Goal: Task Accomplishment & Management: Use online tool/utility

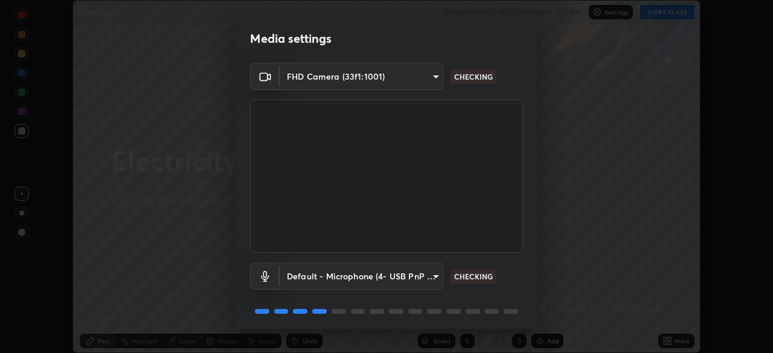
scroll to position [43, 0]
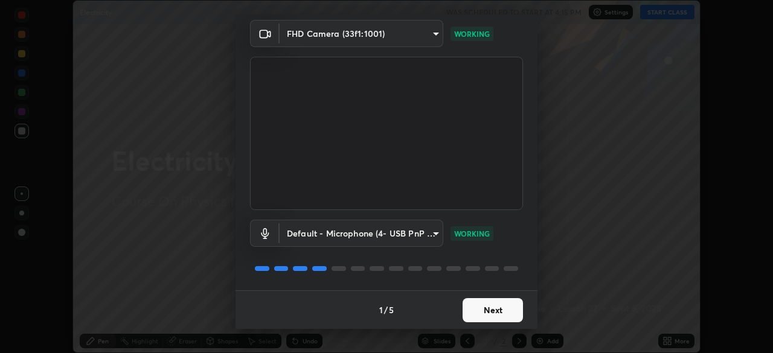
click at [489, 312] on button "Next" at bounding box center [493, 310] width 60 height 24
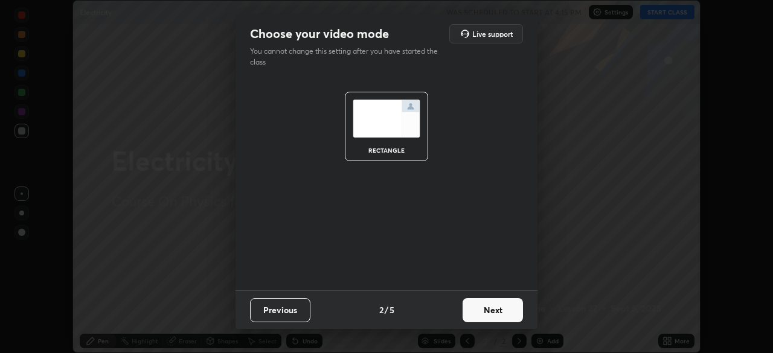
scroll to position [0, 0]
click at [494, 321] on button "Next" at bounding box center [493, 310] width 60 height 24
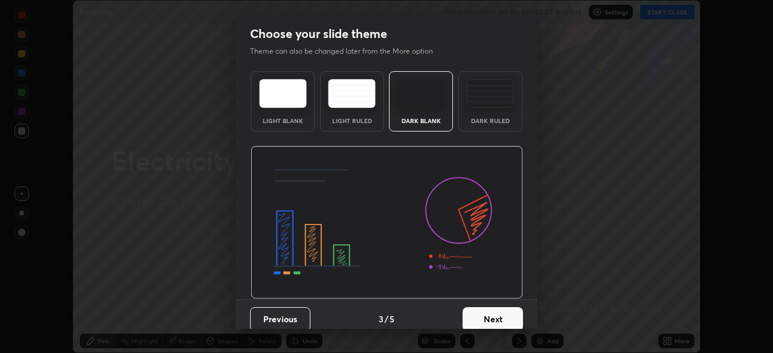
scroll to position [9, 0]
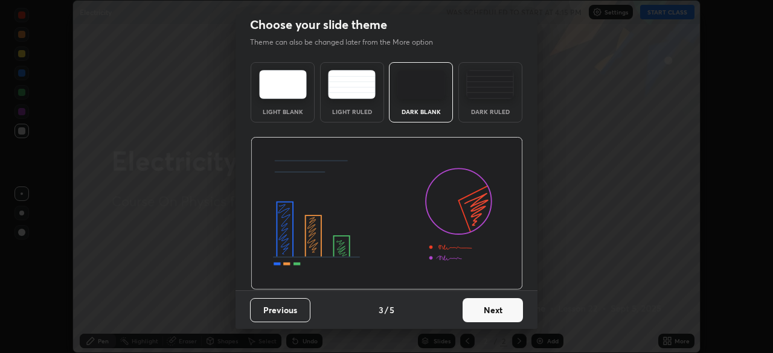
click at [495, 99] on div "Dark Ruled" at bounding box center [490, 92] width 64 height 60
click at [489, 320] on button "Next" at bounding box center [493, 310] width 60 height 24
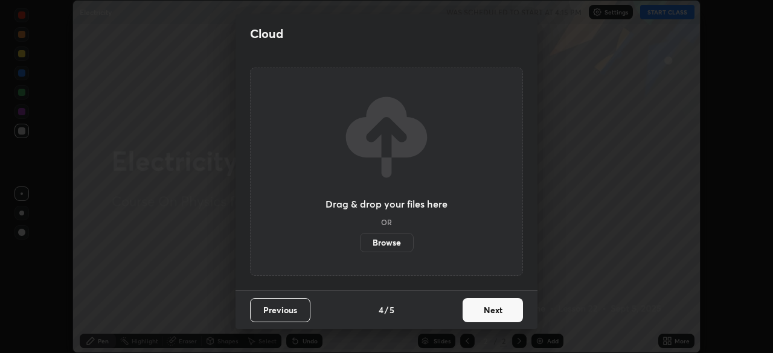
scroll to position [0, 0]
click at [489, 314] on button "Next" at bounding box center [493, 310] width 60 height 24
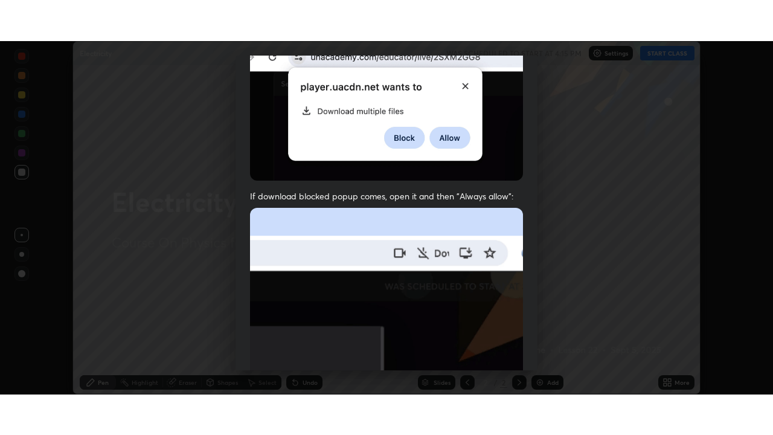
scroll to position [289, 0]
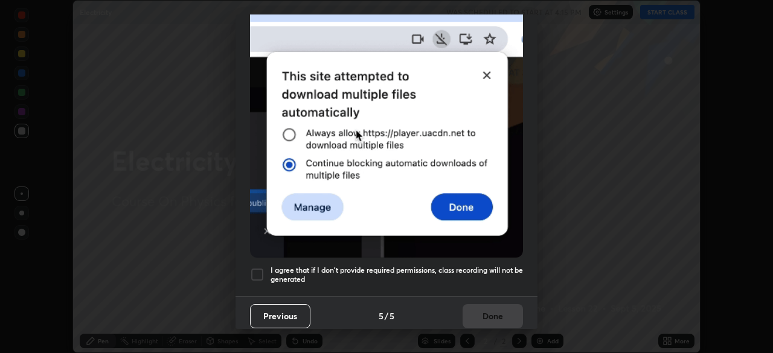
click at [459, 269] on h5 "I agree that if I don't provide required permissions, class recording will not …" at bounding box center [397, 275] width 252 height 19
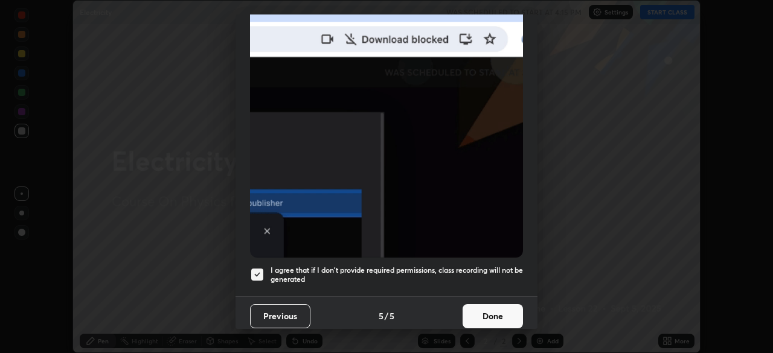
click at [478, 304] on button "Done" at bounding box center [493, 316] width 60 height 24
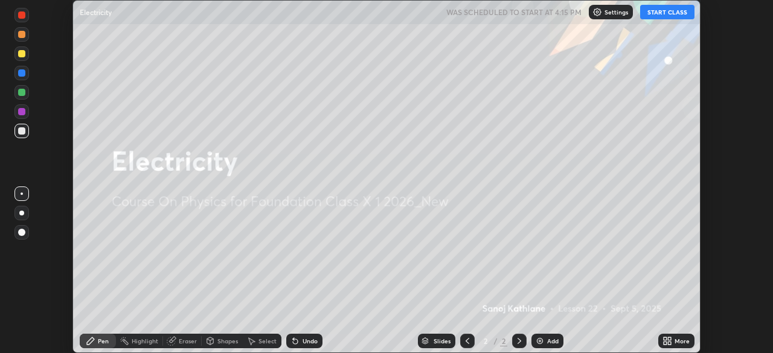
click at [672, 11] on button "START CLASS" at bounding box center [667, 12] width 54 height 14
click at [542, 342] on img at bounding box center [540, 341] width 10 height 10
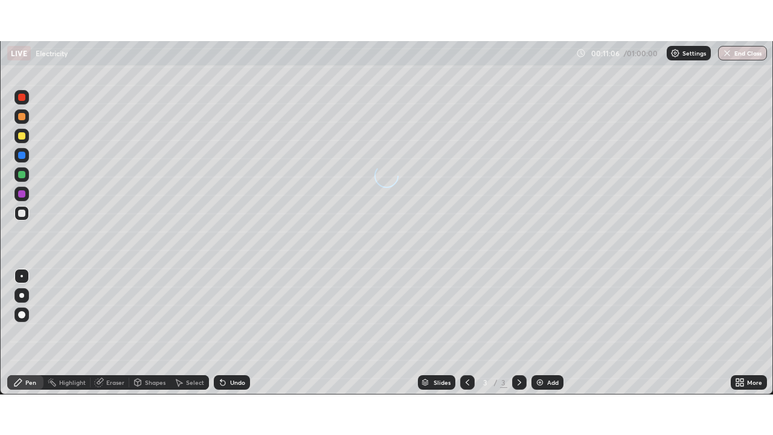
scroll to position [435, 773]
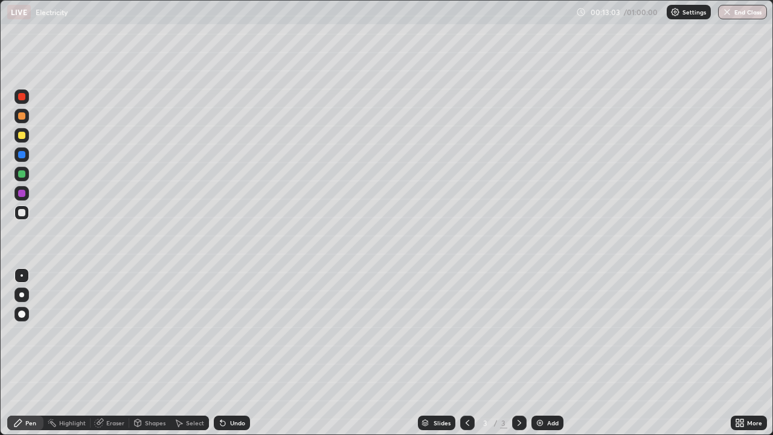
click at [19, 212] on div at bounding box center [21, 212] width 7 height 7
click at [19, 211] on div at bounding box center [21, 212] width 7 height 7
click at [21, 211] on div at bounding box center [21, 212] width 7 height 7
click at [22, 214] on div at bounding box center [21, 212] width 7 height 7
click at [24, 210] on div at bounding box center [21, 212] width 7 height 7
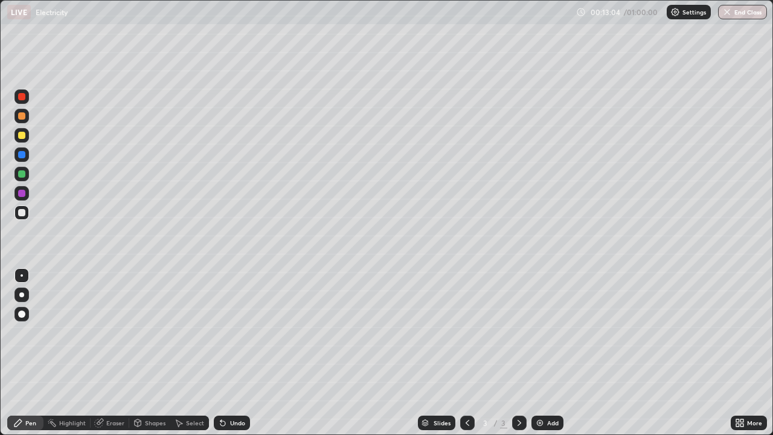
click at [22, 211] on div at bounding box center [21, 212] width 7 height 7
click at [21, 209] on div at bounding box center [21, 212] width 7 height 7
click at [0, 94] on div "Setting up your live class" at bounding box center [386, 217] width 773 height 435
click at [0, 51] on div "Setting up your live class" at bounding box center [386, 217] width 773 height 435
click at [22, 212] on div at bounding box center [21, 212] width 7 height 7
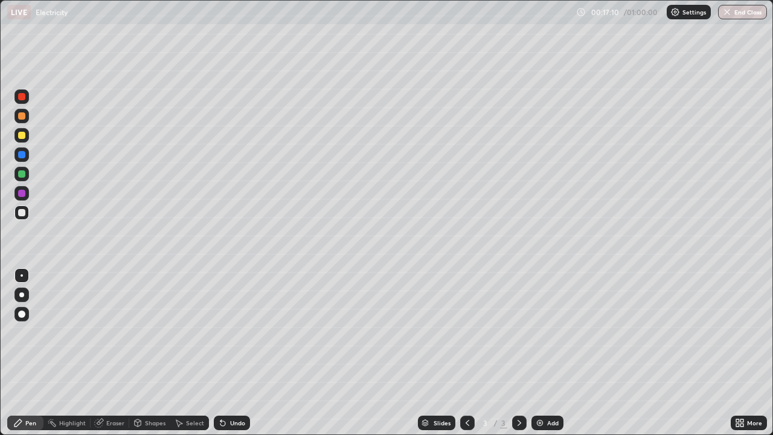
click at [543, 353] on div "Add" at bounding box center [548, 423] width 32 height 14
click at [24, 213] on div at bounding box center [21, 212] width 7 height 7
click at [25, 216] on div at bounding box center [21, 212] width 14 height 14
click at [21, 218] on div at bounding box center [21, 212] width 14 height 14
click at [21, 213] on div at bounding box center [21, 212] width 7 height 7
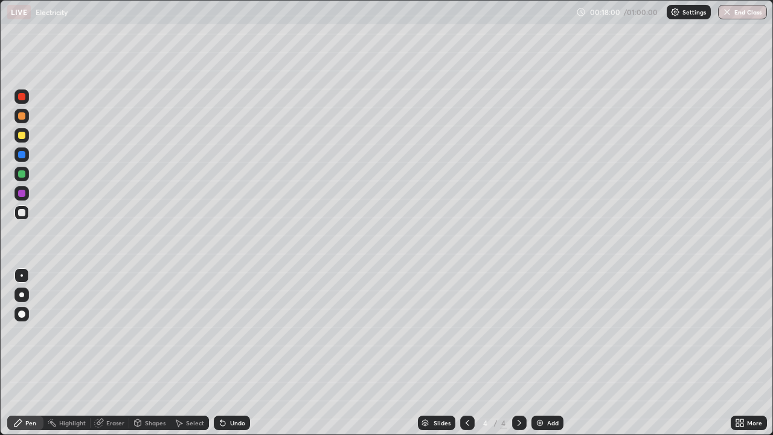
click at [22, 213] on div at bounding box center [21, 212] width 7 height 7
click at [25, 211] on div at bounding box center [21, 212] width 7 height 7
click at [230, 353] on div "Undo" at bounding box center [237, 423] width 15 height 6
click at [231, 353] on div "Undo" at bounding box center [237, 423] width 15 height 6
click at [233, 353] on div "Undo" at bounding box center [232, 423] width 36 height 14
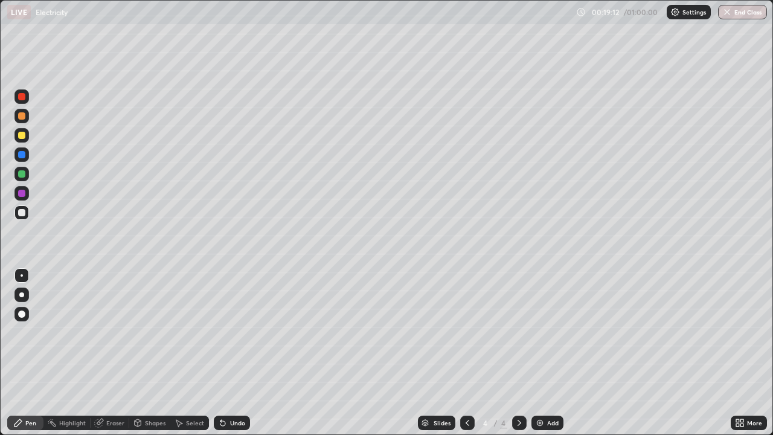
click at [230, 353] on div "Undo" at bounding box center [237, 423] width 15 height 6
click at [225, 353] on div "Undo" at bounding box center [232, 423] width 36 height 14
click at [223, 353] on icon at bounding box center [222, 423] width 5 height 5
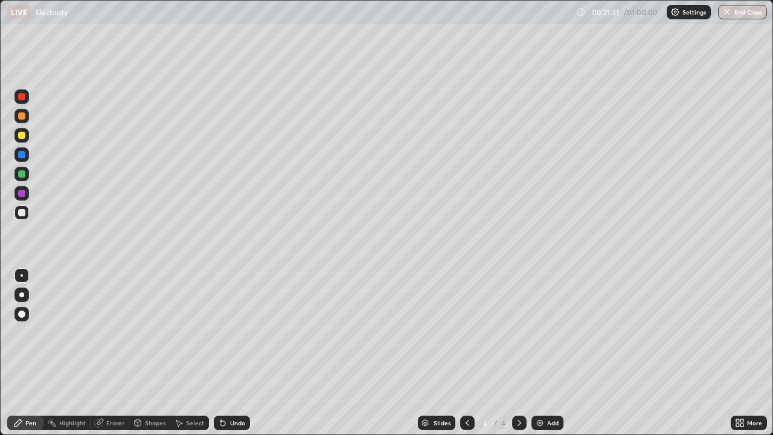
click at [230, 353] on div "Undo" at bounding box center [237, 423] width 15 height 6
click at [234, 353] on div "Undo" at bounding box center [232, 423] width 36 height 14
click at [111, 353] on div "Eraser" at bounding box center [115, 423] width 18 height 6
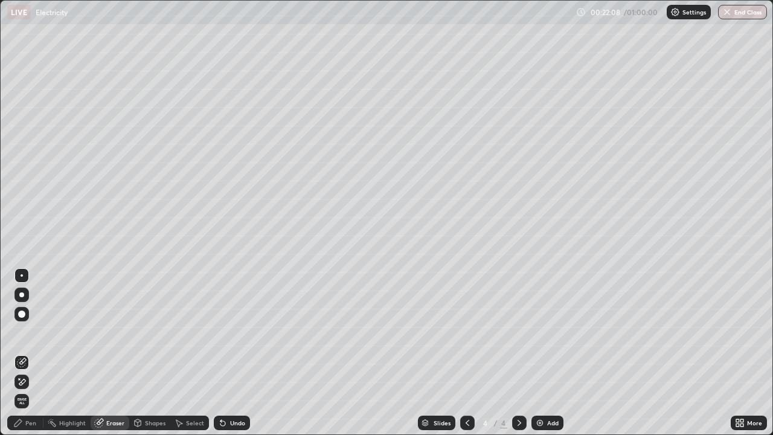
click at [26, 353] on div "Pen" at bounding box center [30, 423] width 11 height 6
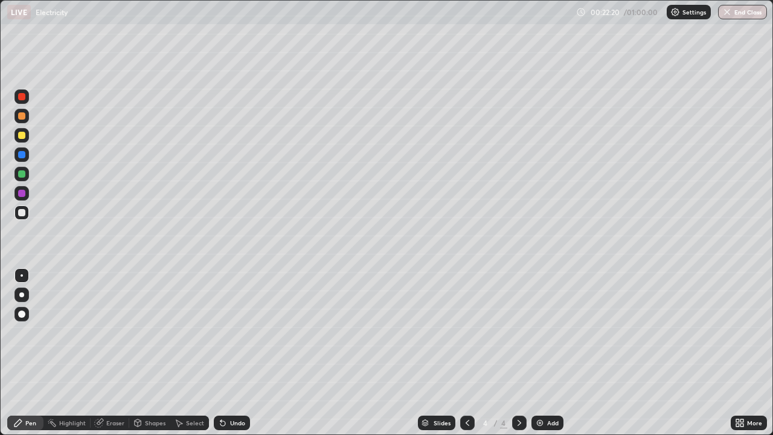
click at [226, 353] on div "Undo" at bounding box center [232, 423] width 36 height 14
click at [548, 353] on div "Add" at bounding box center [552, 423] width 11 height 6
click at [538, 353] on div "Add" at bounding box center [548, 423] width 32 height 14
click at [226, 353] on icon at bounding box center [223, 423] width 10 height 10
click at [22, 194] on div at bounding box center [21, 193] width 7 height 7
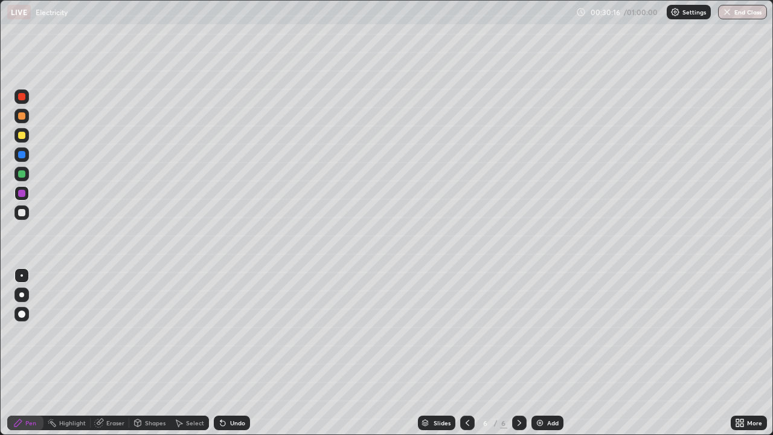
click at [21, 193] on div at bounding box center [21, 193] width 7 height 7
click at [19, 173] on div at bounding box center [21, 173] width 7 height 7
click at [20, 129] on div at bounding box center [21, 135] width 14 height 14
click at [21, 115] on div at bounding box center [21, 115] width 7 height 7
click at [549, 353] on div "Add" at bounding box center [552, 423] width 11 height 6
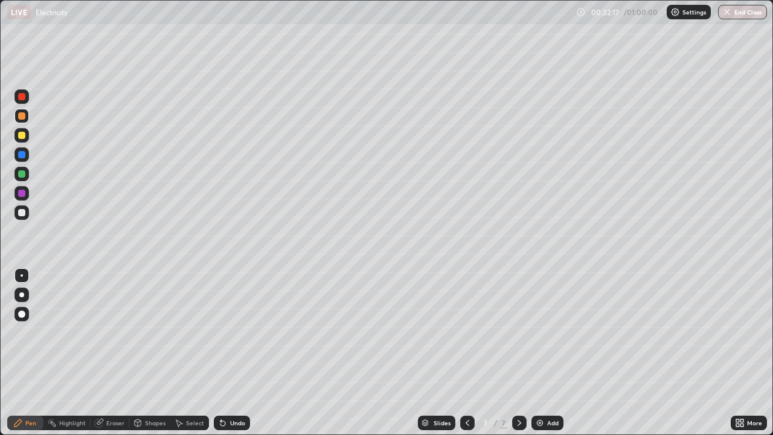
click at [23, 192] on div at bounding box center [21, 193] width 7 height 7
click at [22, 191] on div at bounding box center [21, 193] width 7 height 7
click at [21, 192] on div at bounding box center [21, 193] width 7 height 7
click at [24, 115] on div at bounding box center [21, 115] width 7 height 7
click at [228, 353] on div "Undo" at bounding box center [232, 423] width 36 height 14
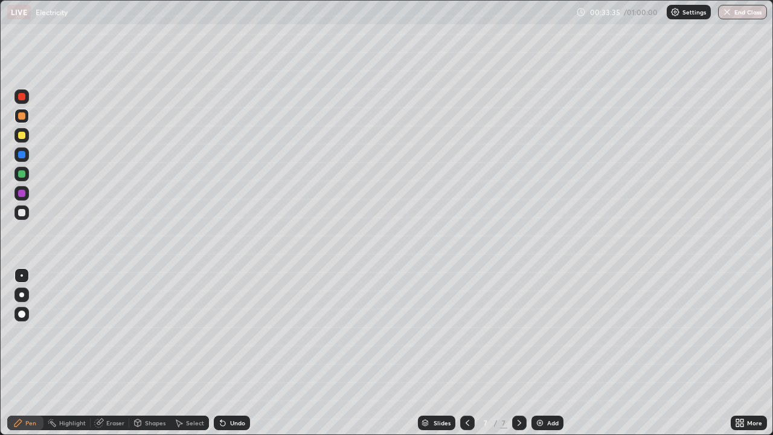
click at [231, 353] on div "Undo" at bounding box center [237, 423] width 15 height 6
click at [551, 353] on div "Add" at bounding box center [552, 423] width 11 height 6
click at [22, 213] on div at bounding box center [21, 212] width 7 height 7
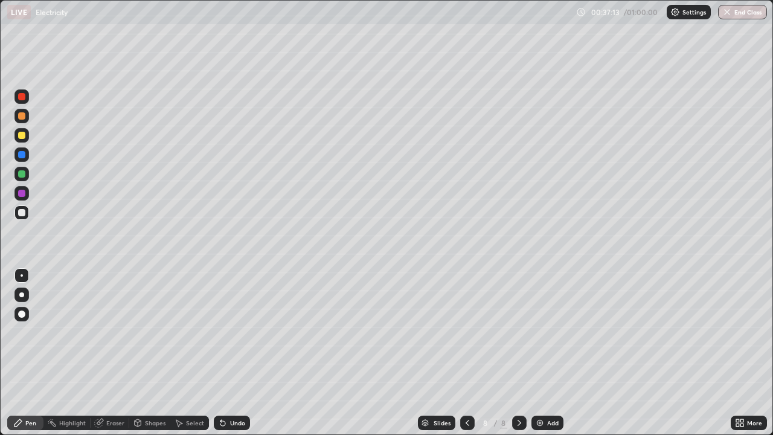
click at [547, 353] on div "Add" at bounding box center [552, 423] width 11 height 6
click at [22, 211] on div at bounding box center [21, 212] width 7 height 7
click at [24, 211] on div at bounding box center [21, 212] width 7 height 7
click at [0, 48] on div "Setting up your live class" at bounding box center [386, 217] width 773 height 435
click at [108, 353] on div "Eraser" at bounding box center [115, 423] width 18 height 6
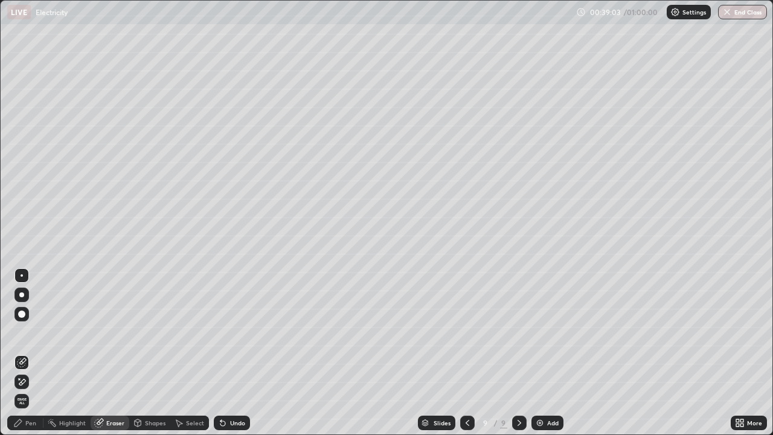
click at [33, 353] on div "Pen" at bounding box center [30, 423] width 11 height 6
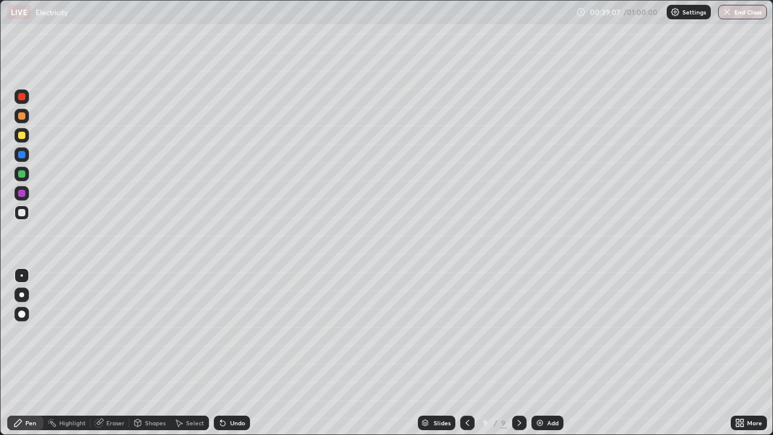
click at [21, 208] on div at bounding box center [21, 212] width 14 height 14
click at [547, 353] on div "Add" at bounding box center [552, 423] width 11 height 6
click at [466, 353] on icon at bounding box center [467, 423] width 10 height 10
click at [548, 353] on div "Add" at bounding box center [552, 423] width 11 height 6
click at [22, 153] on div at bounding box center [21, 154] width 7 height 7
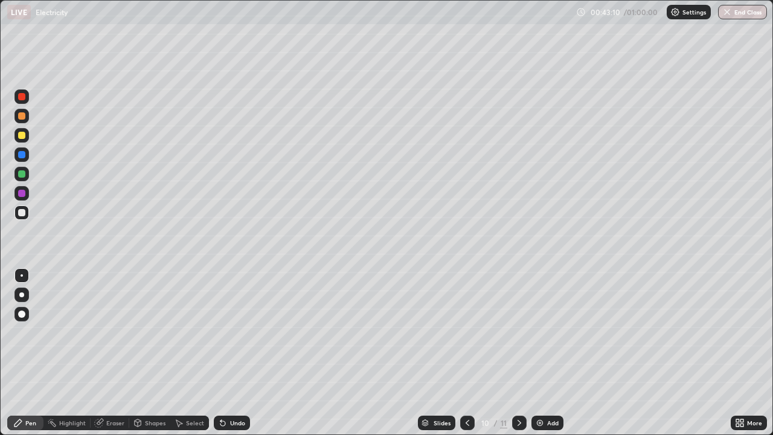
click at [21, 153] on div at bounding box center [21, 154] width 7 height 7
click at [0, 48] on div "Setting up your live class" at bounding box center [386, 217] width 773 height 435
click at [225, 353] on icon at bounding box center [223, 423] width 10 height 10
click at [227, 353] on div "Undo" at bounding box center [232, 423] width 36 height 14
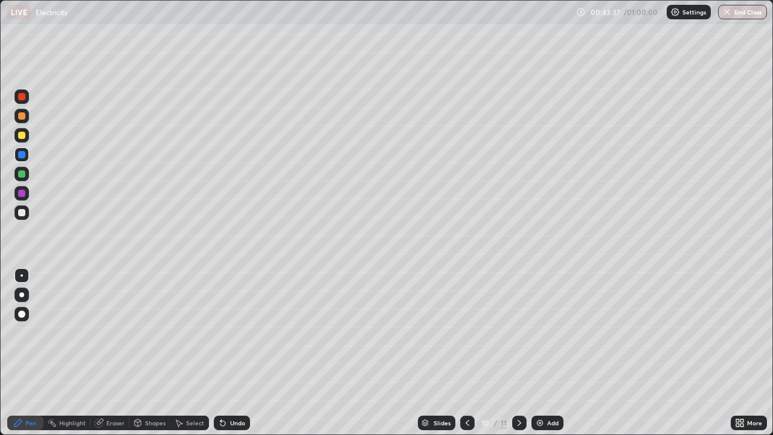
click at [235, 353] on div "Undo" at bounding box center [232, 423] width 36 height 14
click at [237, 353] on div "Undo" at bounding box center [237, 423] width 15 height 6
click at [740, 13] on button "End Class" at bounding box center [742, 12] width 49 height 14
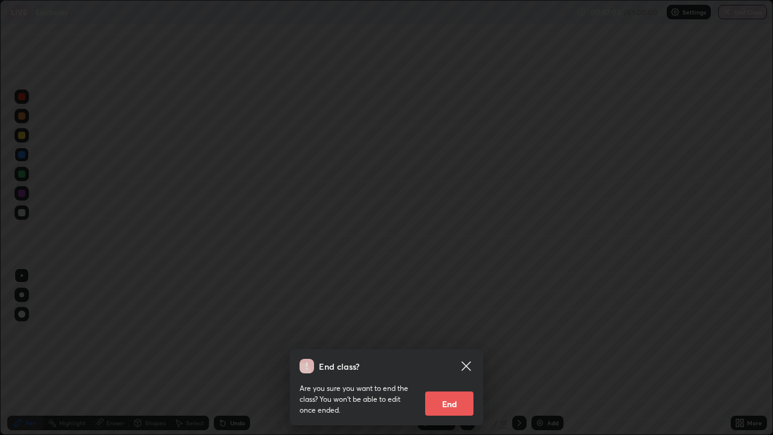
click at [449, 353] on button "End" at bounding box center [449, 403] width 48 height 24
